Goal: Transaction & Acquisition: Obtain resource

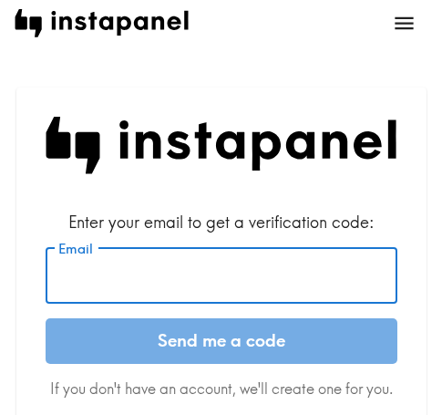
drag, startPoint x: 253, startPoint y: 279, endPoint x: 262, endPoint y: 284, distance: 9.9
click at [253, 279] on input "Email" at bounding box center [222, 275] width 352 height 57
paste input "[EMAIL_ADDRESS][DOMAIN_NAME]"
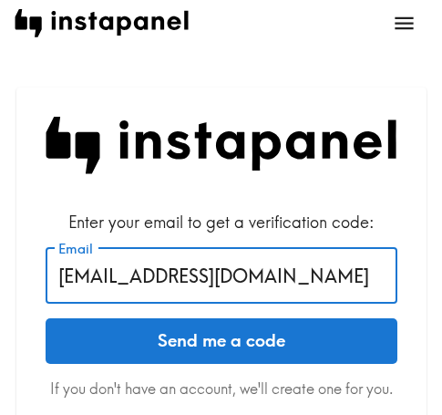
type input "[EMAIL_ADDRESS][DOMAIN_NAME]"
click at [329, 343] on button "Send me a code" at bounding box center [222, 341] width 352 height 46
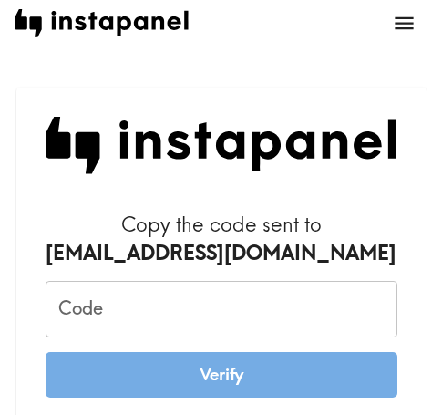
click at [212, 307] on input "Code" at bounding box center [222, 309] width 352 height 57
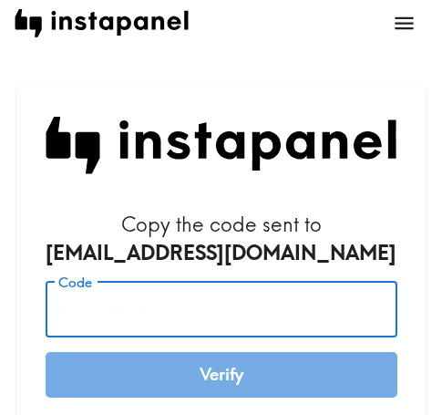
paste input "gu2_DYb_r48"
type input "gu2_DYb_r48"
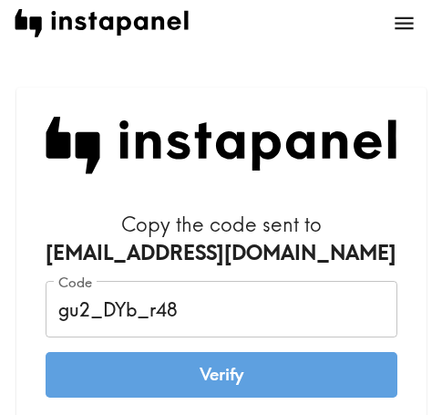
drag, startPoint x: 280, startPoint y: 369, endPoint x: 453, endPoint y: 379, distance: 173.5
click at [282, 369] on button "Verify" at bounding box center [222, 375] width 352 height 46
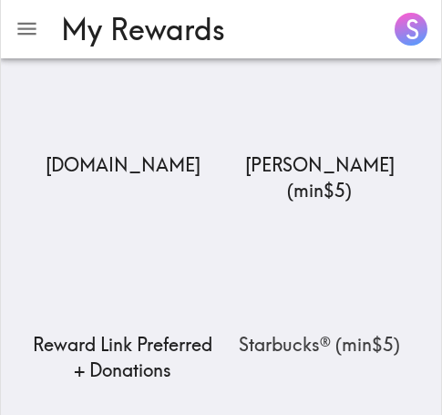
scroll to position [365, 0]
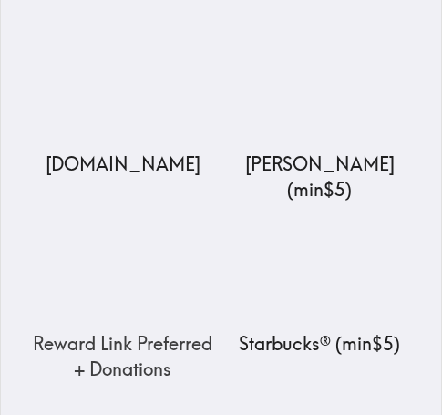
click at [103, 217] on img at bounding box center [123, 274] width 182 height 114
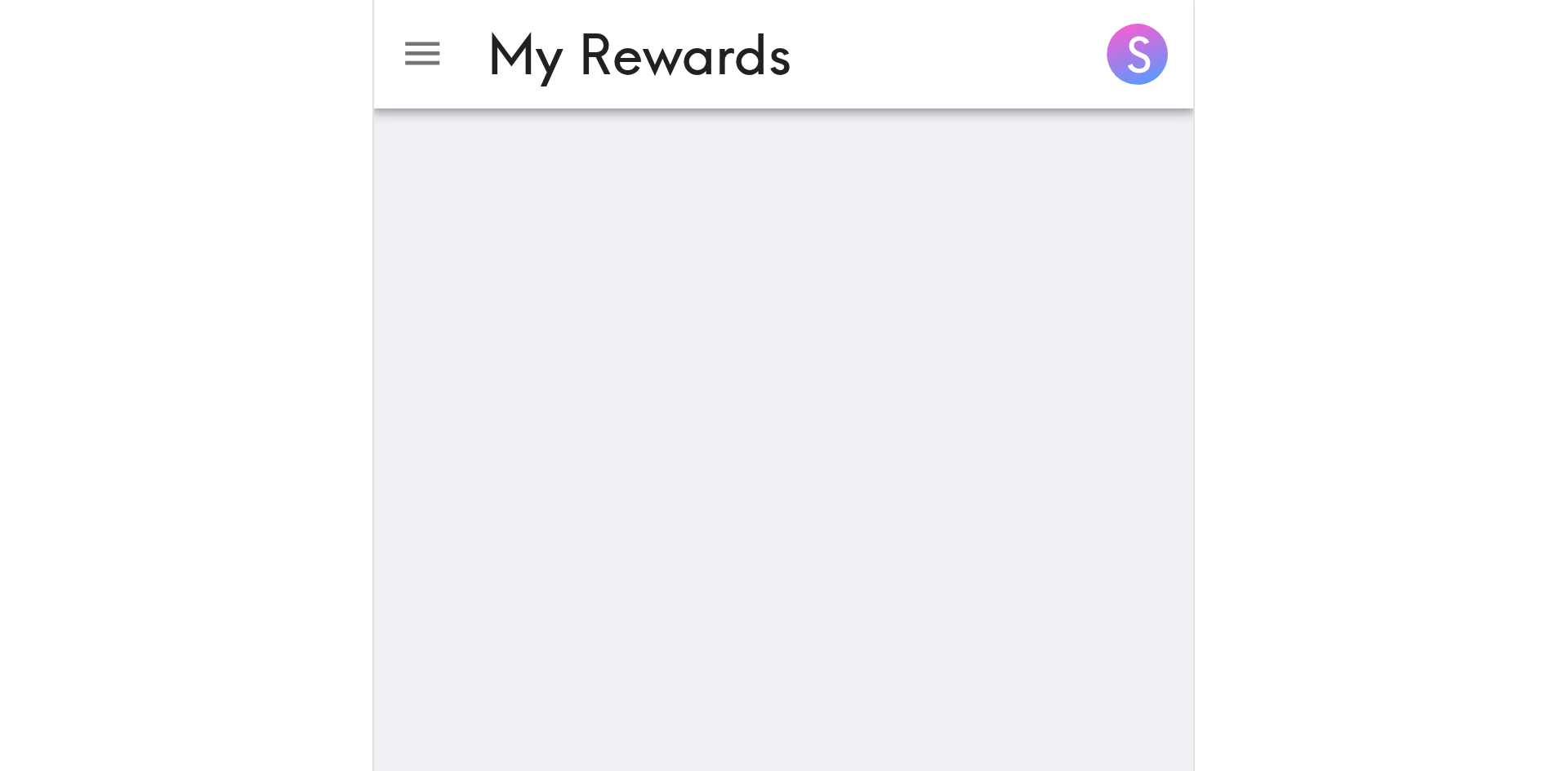
scroll to position [0, 0]
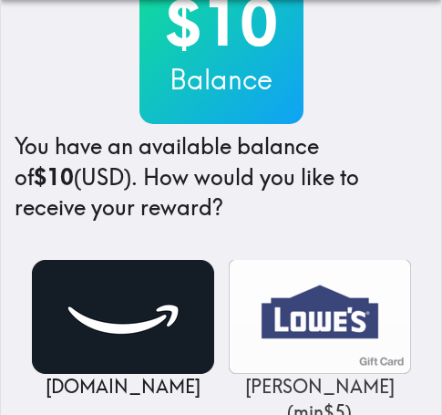
scroll to position [182, 0]
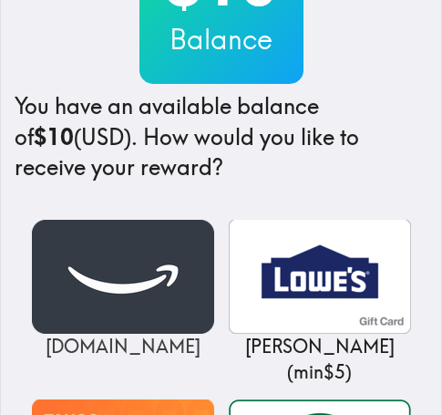
click at [142, 281] on img at bounding box center [123, 277] width 182 height 114
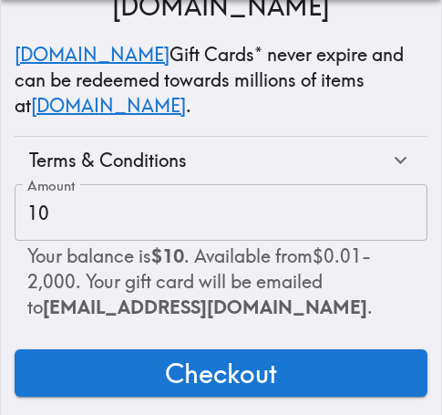
scroll to position [311, 0]
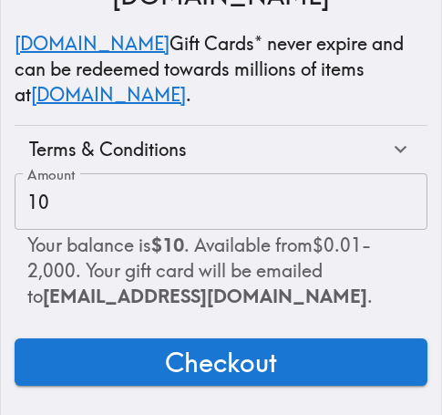
drag, startPoint x: 355, startPoint y: 347, endPoint x: 454, endPoint y: 347, distance: 98.4
click at [355, 347] on button "Checkout" at bounding box center [221, 361] width 413 height 47
